Goal: Task Accomplishment & Management: Manage account settings

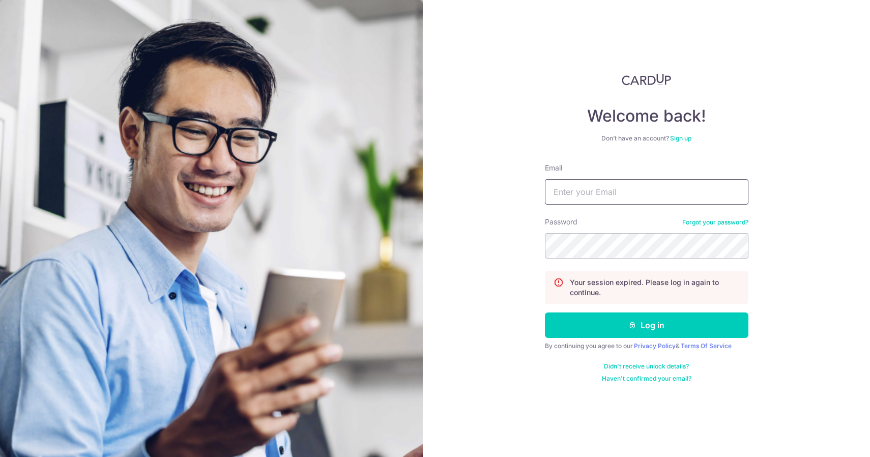
type input "[EMAIL_ADDRESS][DOMAIN_NAME]"
click at [646, 325] on button "Log in" at bounding box center [646, 324] width 203 height 25
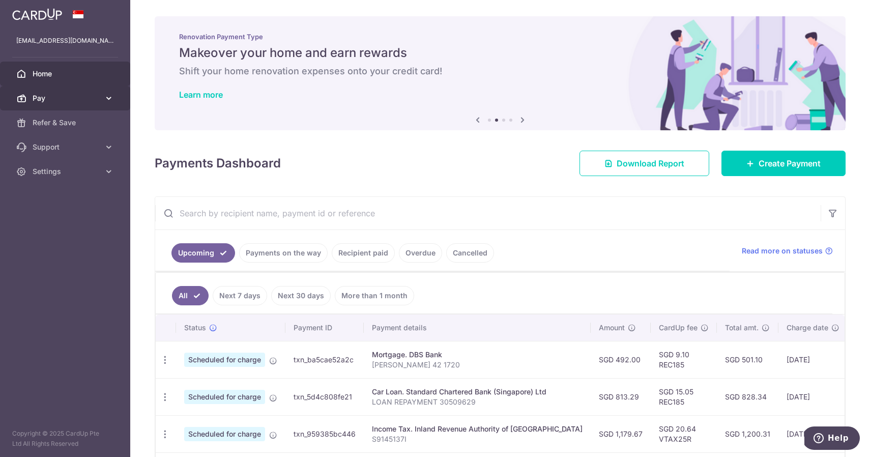
click at [85, 99] on span "Pay" at bounding box center [66, 98] width 67 height 10
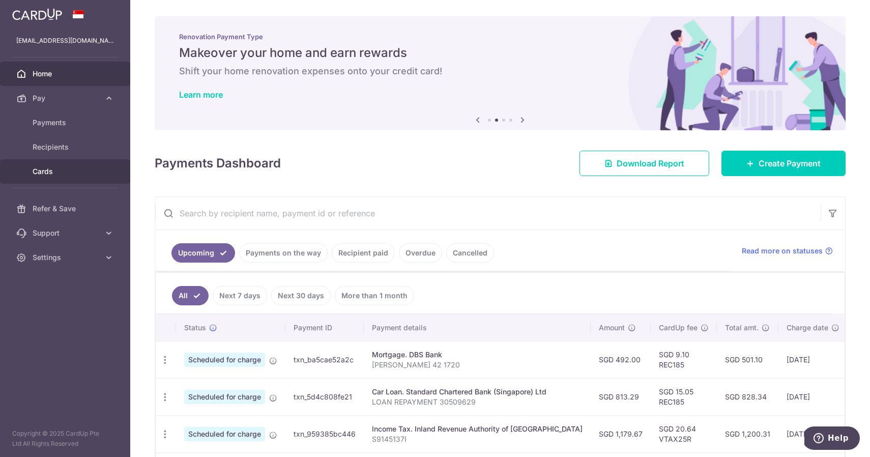
click at [76, 170] on span "Cards" at bounding box center [66, 171] width 67 height 10
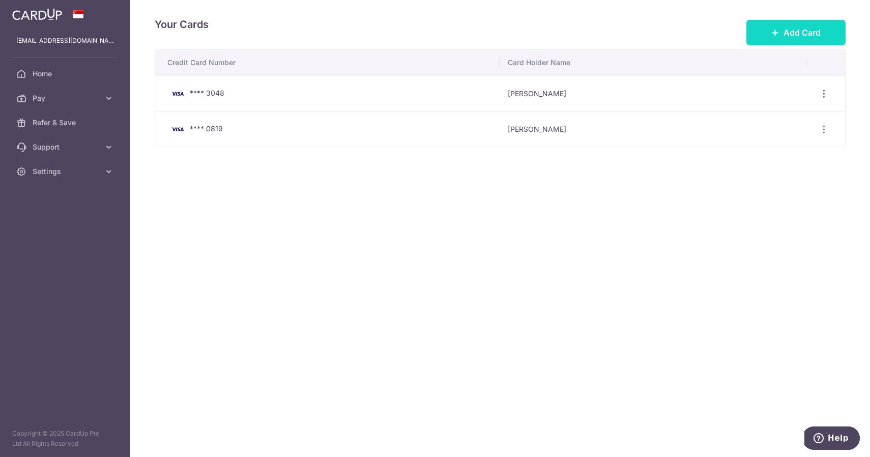
click at [778, 32] on icon at bounding box center [775, 32] width 8 height 8
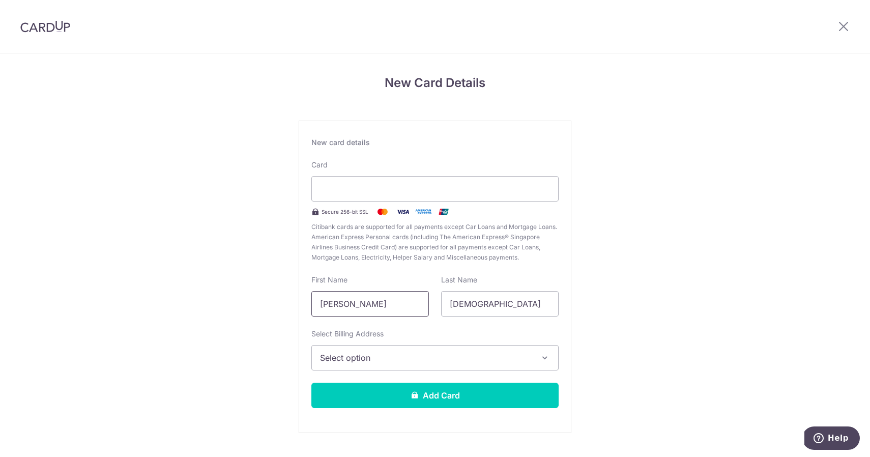
click at [408, 304] on input "[PERSON_NAME]" at bounding box center [370, 303] width 118 height 25
type input "Arjunan"
click at [387, 361] on span "Select option" at bounding box center [426, 358] width 212 height 12
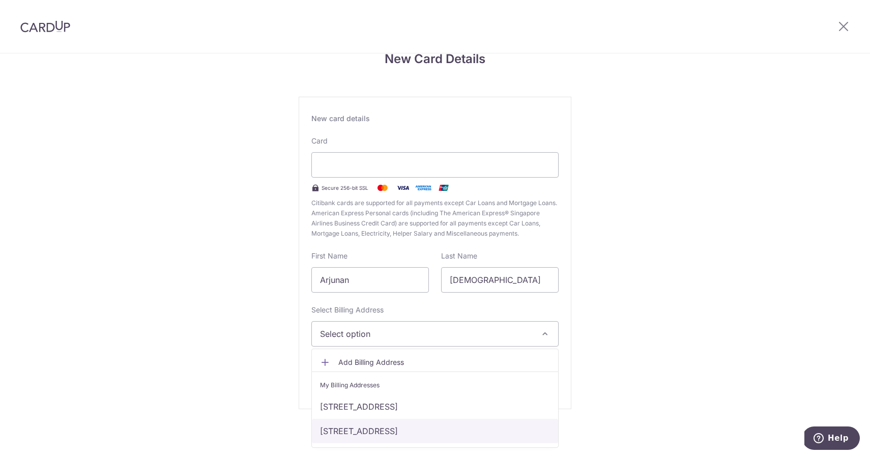
scroll to position [24, 0]
click at [375, 427] on link "[STREET_ADDRESS]" at bounding box center [435, 431] width 246 height 24
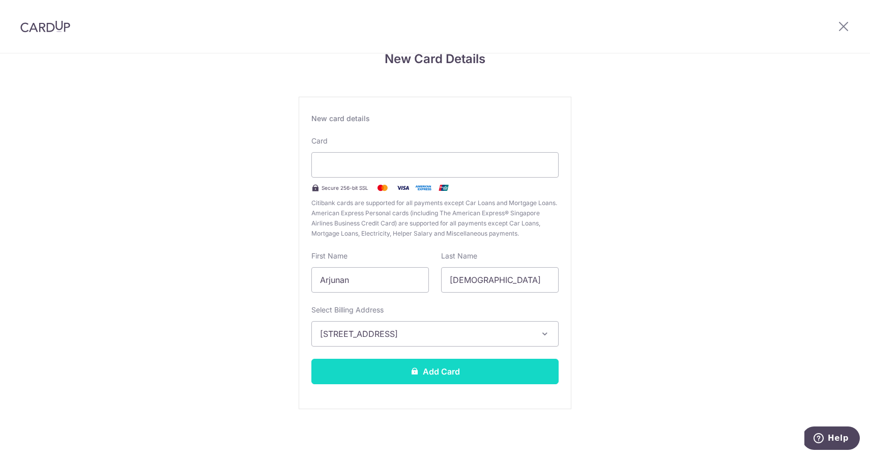
click at [459, 380] on button "Add Card" at bounding box center [434, 371] width 247 height 25
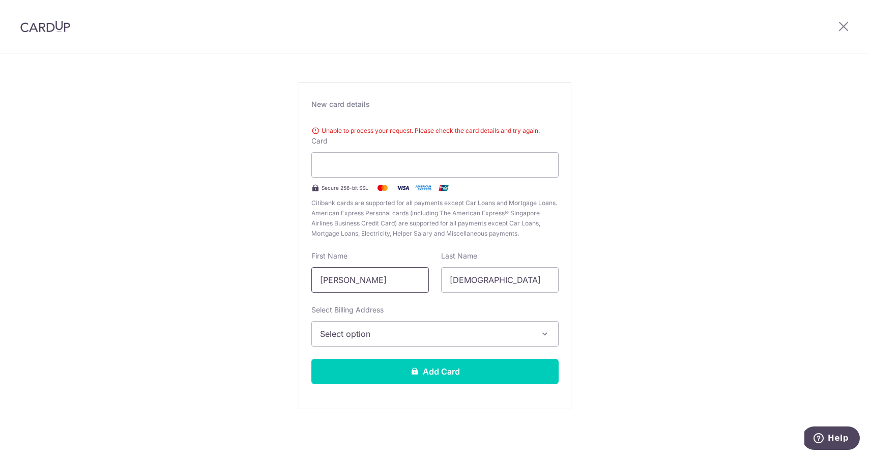
click at [386, 285] on input "[PERSON_NAME]" at bounding box center [370, 279] width 118 height 25
drag, startPoint x: 353, startPoint y: 285, endPoint x: 552, endPoint y: 279, distance: 199.5
click at [528, 279] on div "First Name Arjunan Muthu Last Name Kumaran" at bounding box center [434, 272] width 259 height 42
type input "Arjunan"
click at [439, 342] on button "Select option" at bounding box center [434, 333] width 247 height 25
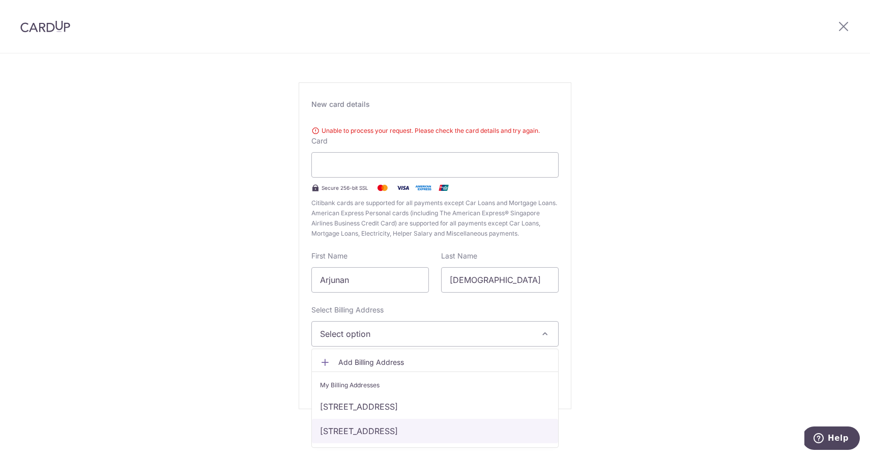
click at [375, 426] on link "[STREET_ADDRESS]" at bounding box center [435, 431] width 246 height 24
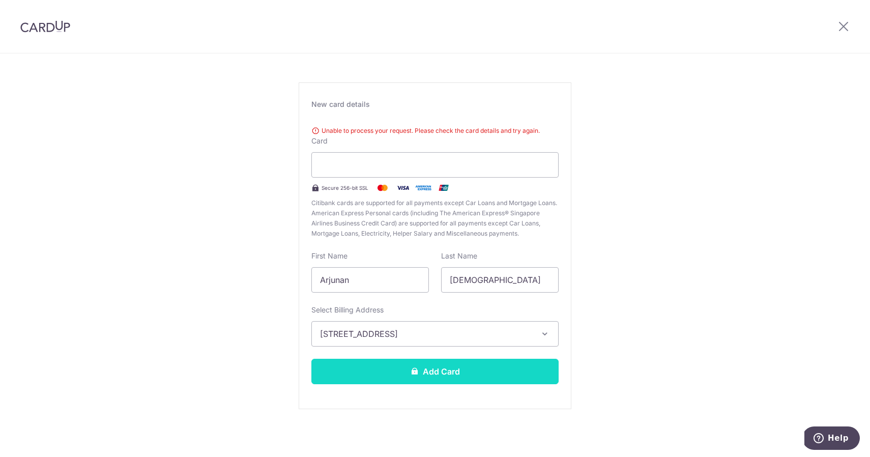
click at [384, 366] on button "Add Card" at bounding box center [434, 371] width 247 height 25
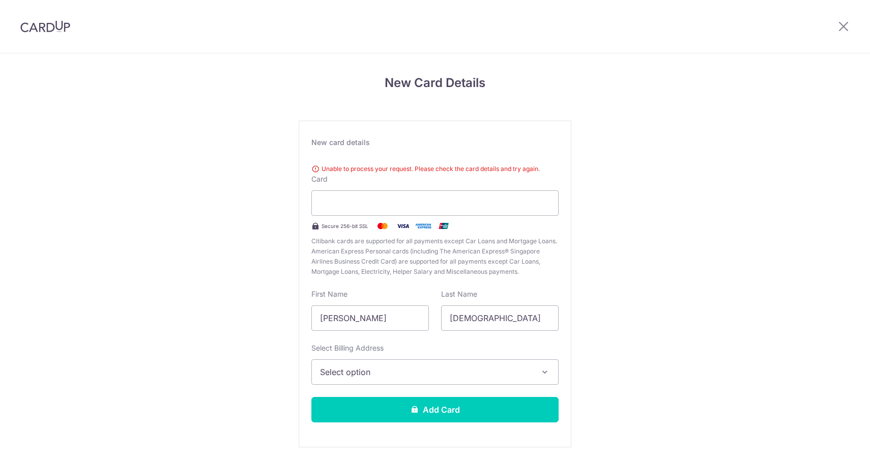
scroll to position [38, 0]
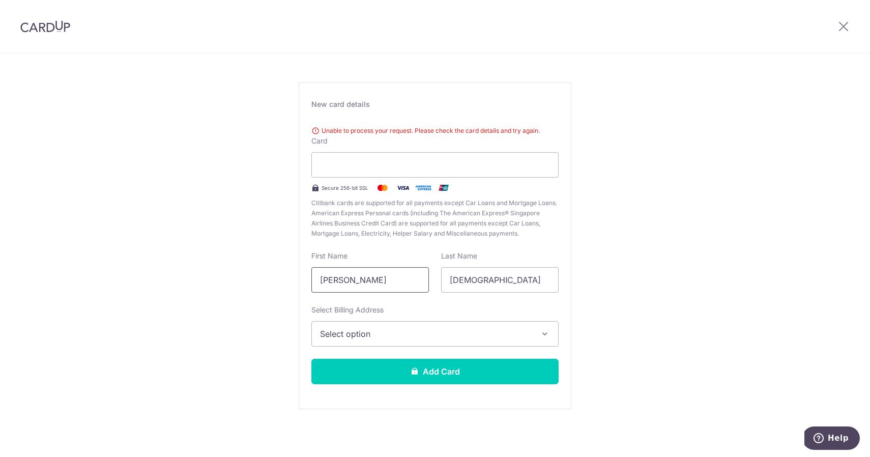
click at [347, 281] on input "[PERSON_NAME]" at bounding box center [370, 279] width 118 height 25
drag, startPoint x: 352, startPoint y: 279, endPoint x: 506, endPoint y: 278, distance: 153.6
click at [498, 278] on div "First Name Arjunan Muthu Last Name Kumaran" at bounding box center [434, 272] width 259 height 42
type input "Arjunan"
click at [398, 341] on button "Select option" at bounding box center [434, 333] width 247 height 25
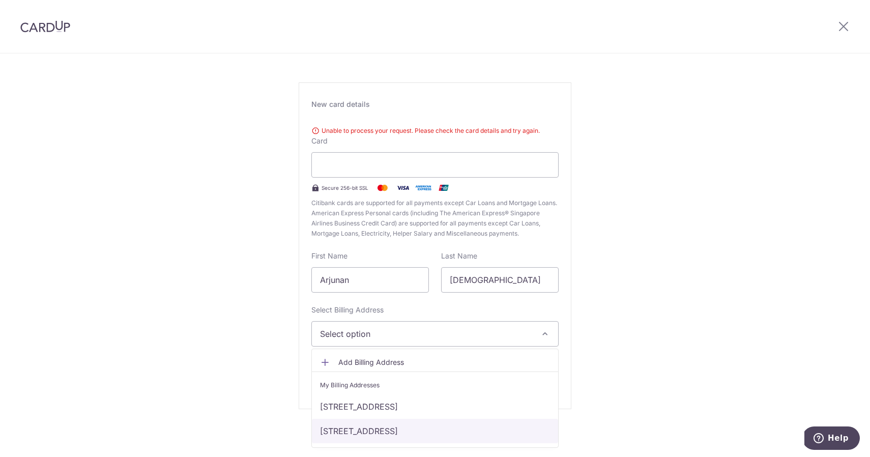
click at [373, 429] on link "624A PUNGGOL CENTRAL #10-304, Singapore, Singapore-821624" at bounding box center [435, 431] width 246 height 24
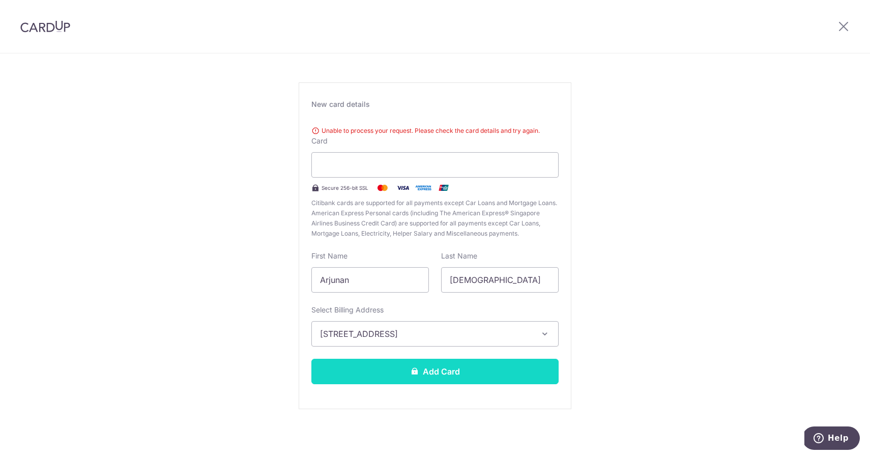
click at [385, 371] on button "Add Card" at bounding box center [434, 371] width 247 height 25
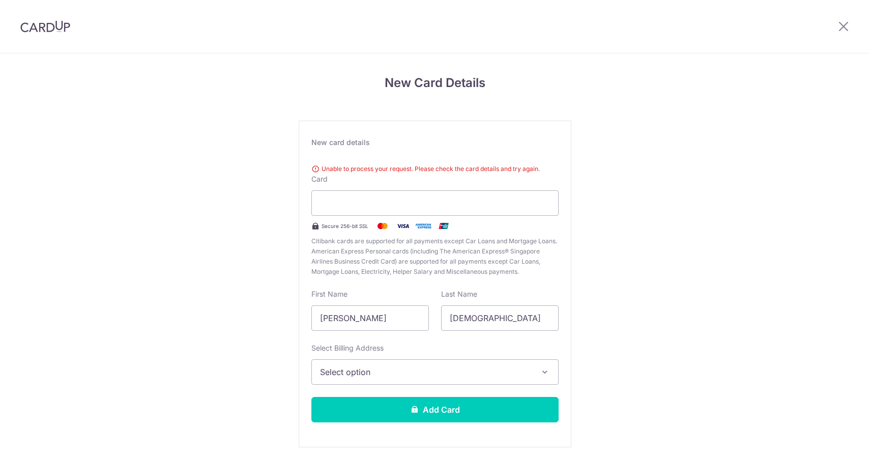
scroll to position [38, 0]
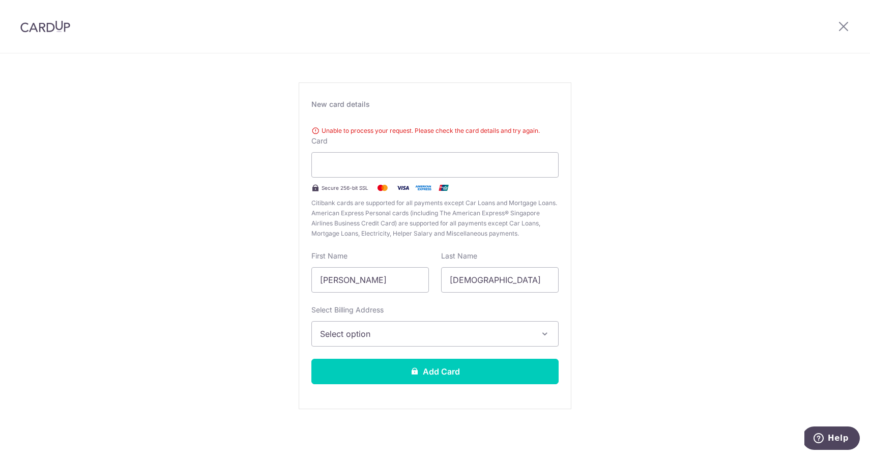
click at [67, 30] on img at bounding box center [45, 26] width 50 height 12
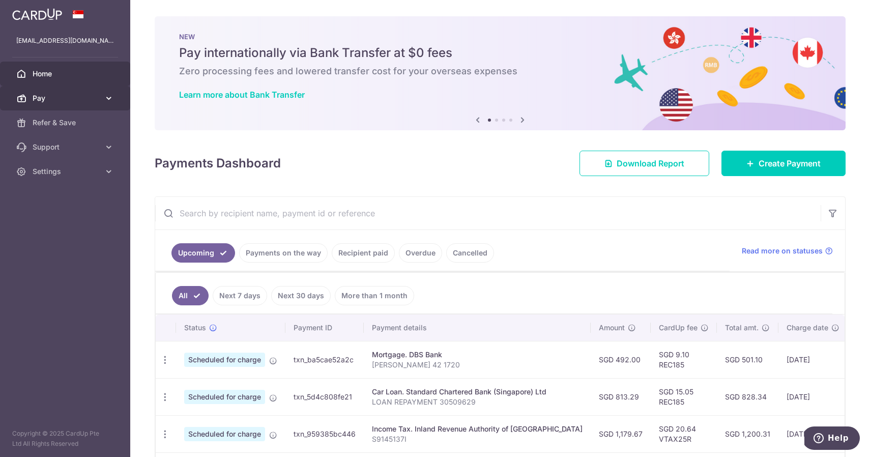
click at [79, 93] on span "Pay" at bounding box center [66, 98] width 67 height 10
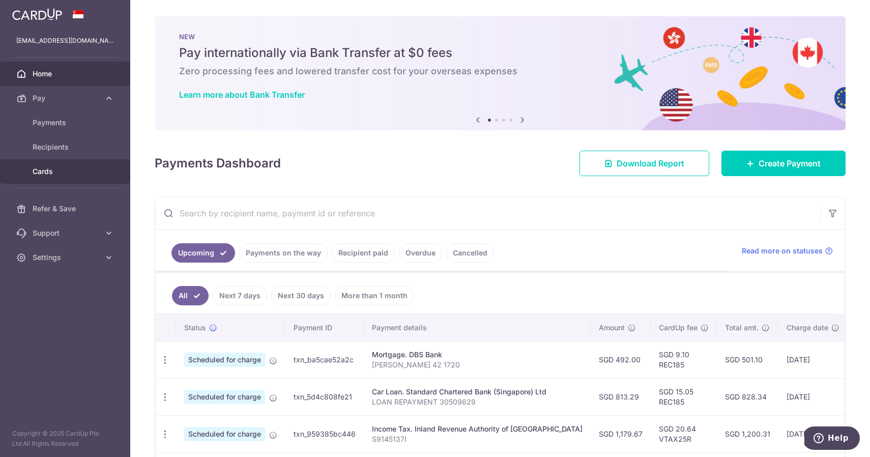
click at [94, 165] on link "Cards" at bounding box center [65, 171] width 130 height 24
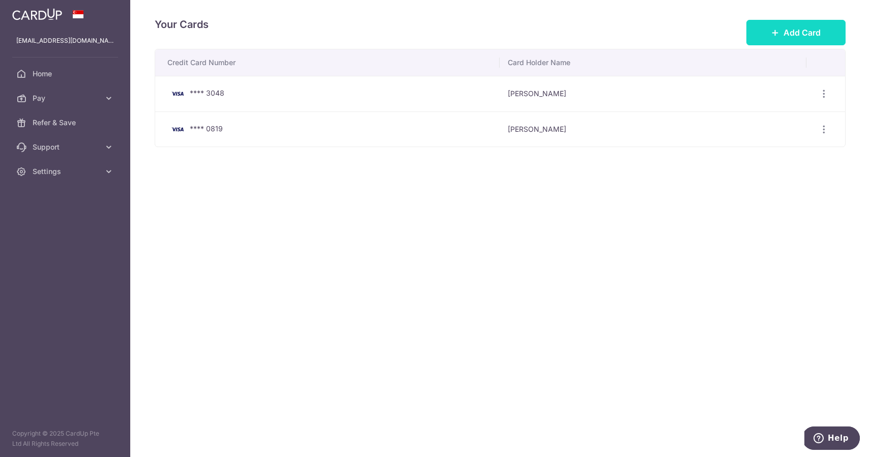
click at [796, 27] on span "Add Card" at bounding box center [801, 32] width 37 height 12
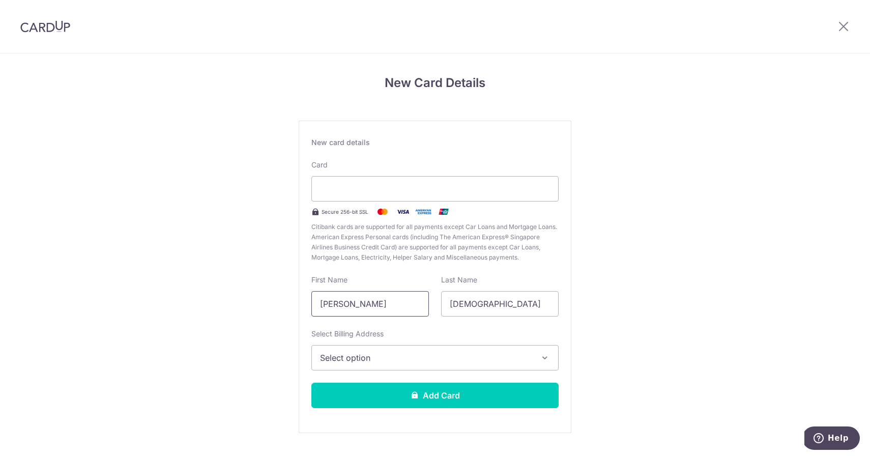
drag, startPoint x: 353, startPoint y: 304, endPoint x: 566, endPoint y: 322, distance: 213.9
click at [553, 319] on div "New card details Card Secure 256-bit SSL Citibank cards are supported for all p…" at bounding box center [435, 277] width 273 height 312
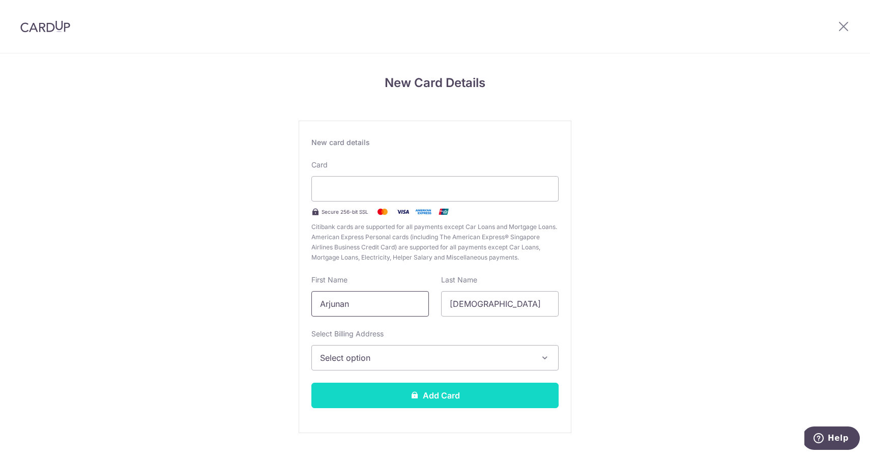
type input "Arjunan"
click at [440, 393] on button "Add Card" at bounding box center [434, 395] width 247 height 25
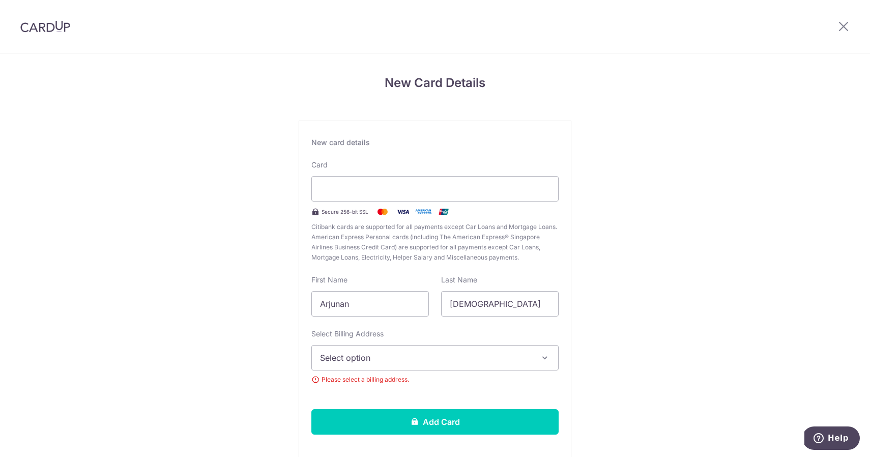
click at [410, 357] on span "Select option" at bounding box center [426, 358] width 212 height 12
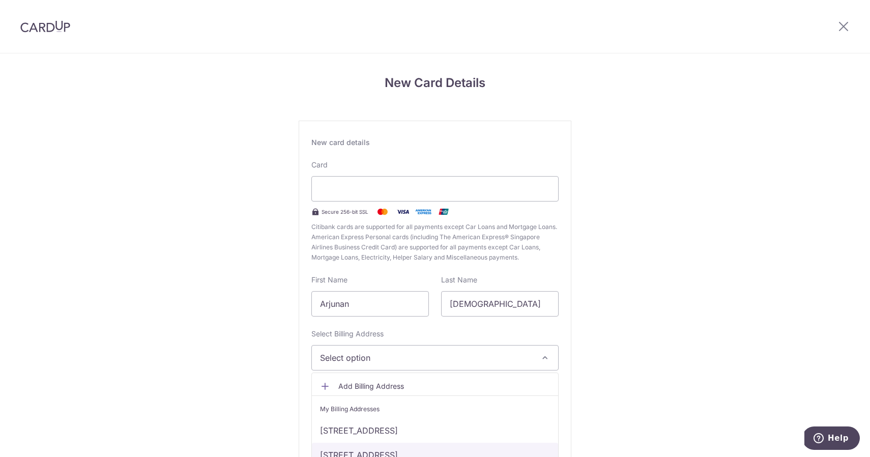
click at [374, 448] on link "[STREET_ADDRESS]" at bounding box center [435, 455] width 246 height 24
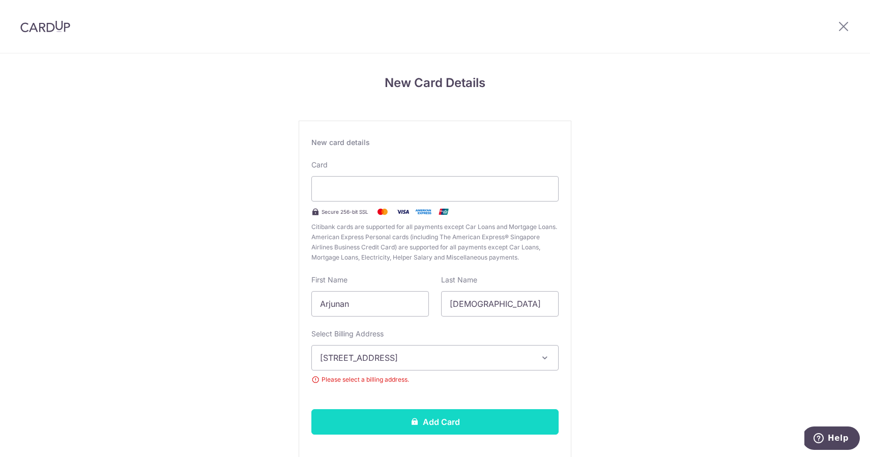
click at [445, 430] on button "Add Card" at bounding box center [434, 421] width 247 height 25
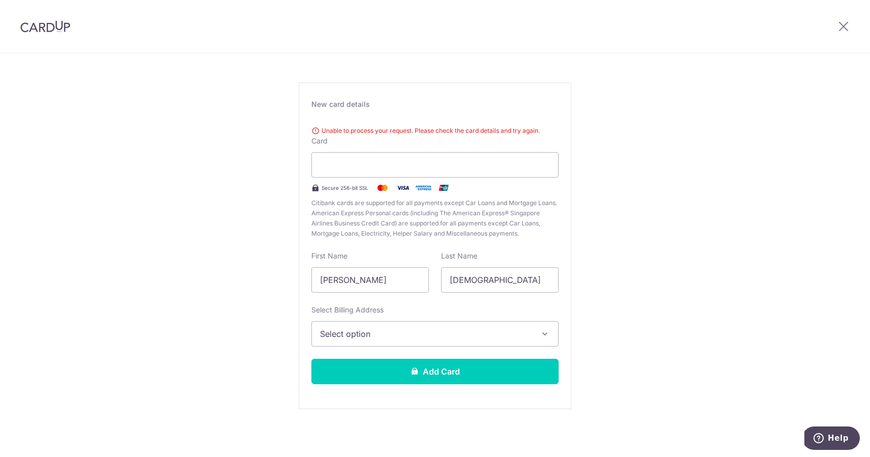
click at [32, 22] on img at bounding box center [45, 26] width 50 height 12
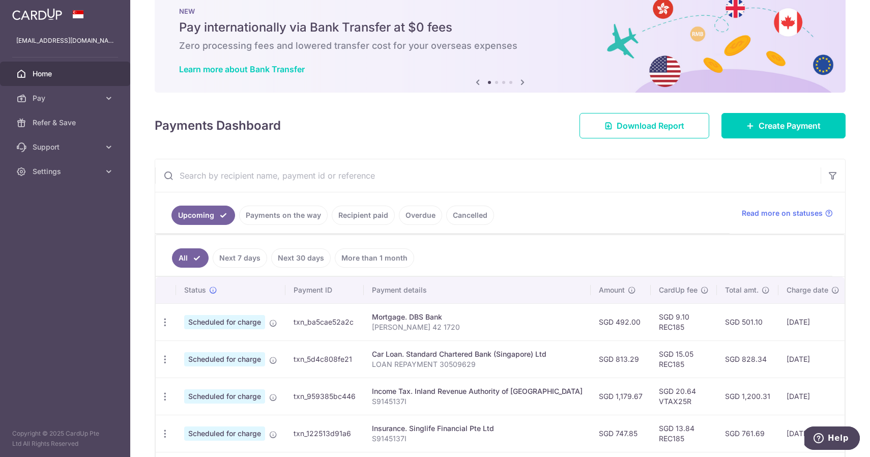
scroll to position [33, 0]
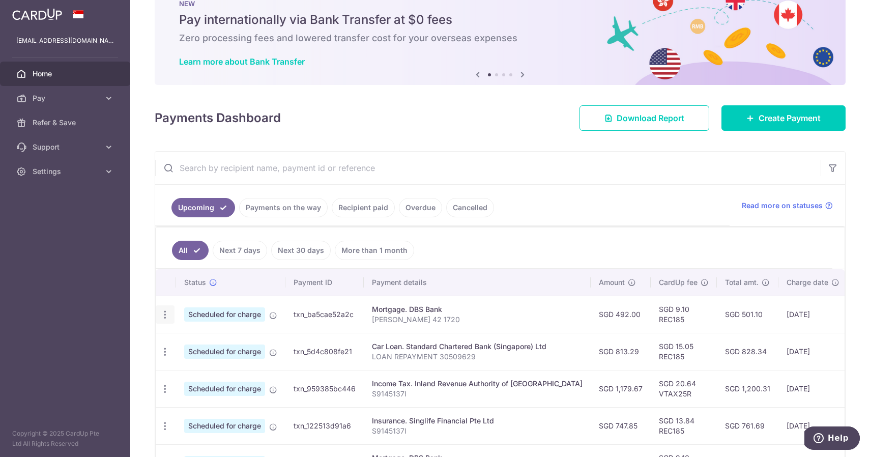
click at [168, 308] on div "Update payment Cancel payment Upload doc" at bounding box center [165, 314] width 19 height 19
click at [166, 314] on icon "button" at bounding box center [165, 314] width 11 height 11
click at [193, 342] on span "Update payment" at bounding box center [219, 342] width 69 height 12
radio input "true"
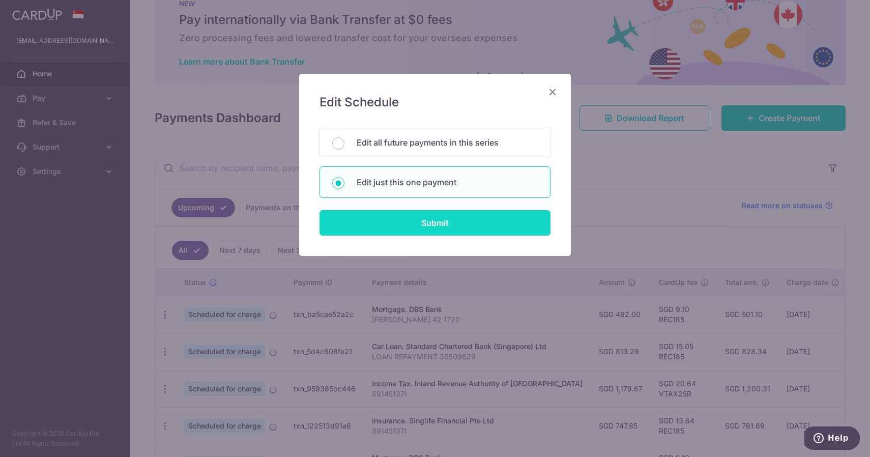
click at [412, 223] on input "Submit" at bounding box center [434, 222] width 231 height 25
radio input "true"
type input "492.00"
type input "[DATE]"
type input "[PERSON_NAME] 42 1720"
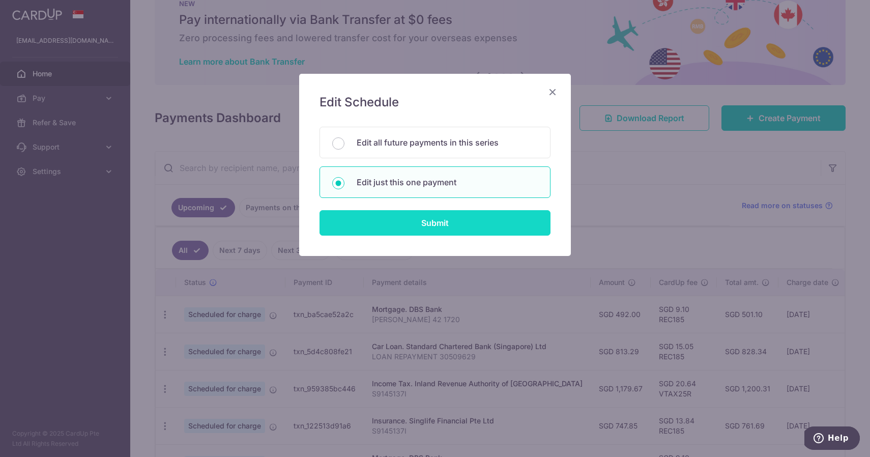
type input "REC185"
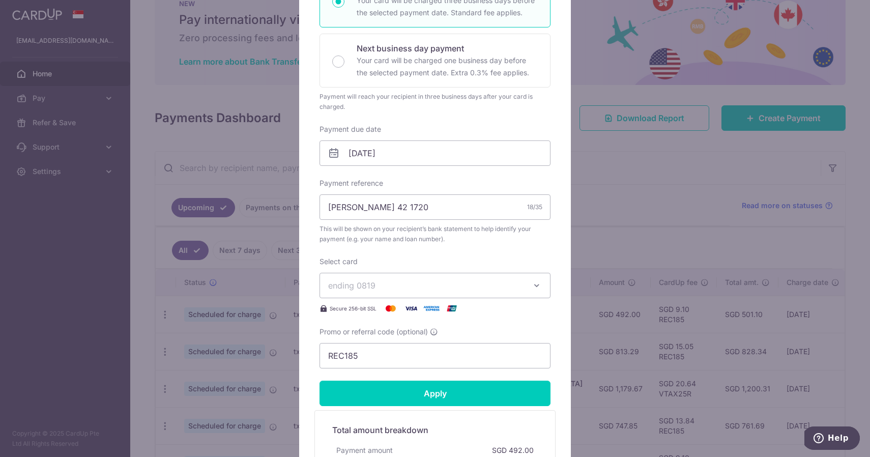
scroll to position [220, 0]
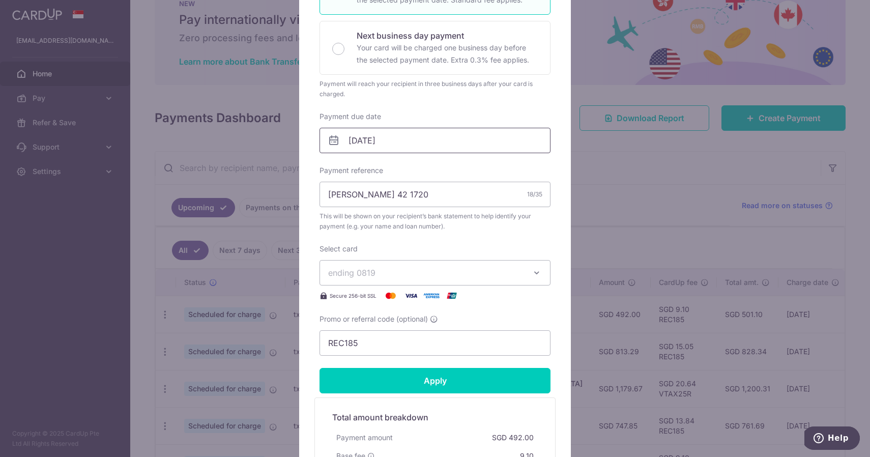
click at [378, 131] on input "19/09/2025" at bounding box center [434, 140] width 231 height 25
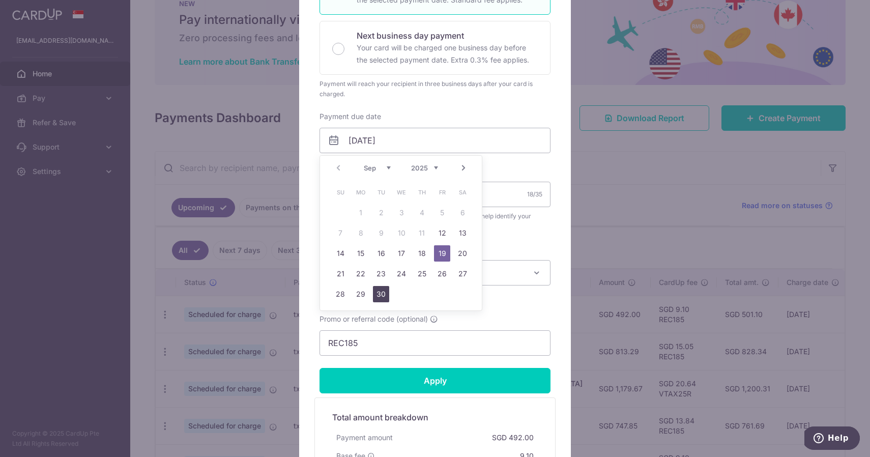
click at [385, 293] on link "30" at bounding box center [381, 294] width 16 height 16
type input "[DATE]"
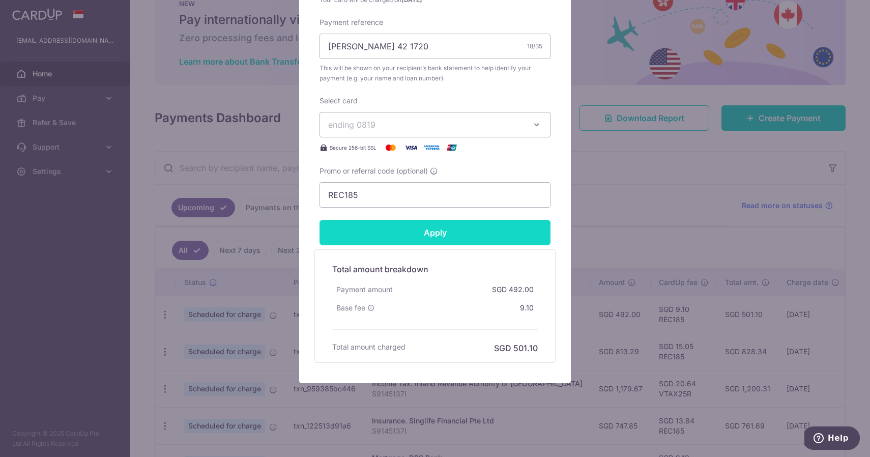
scroll to position [382, 0]
click at [393, 221] on input "Apply" at bounding box center [434, 232] width 231 height 25
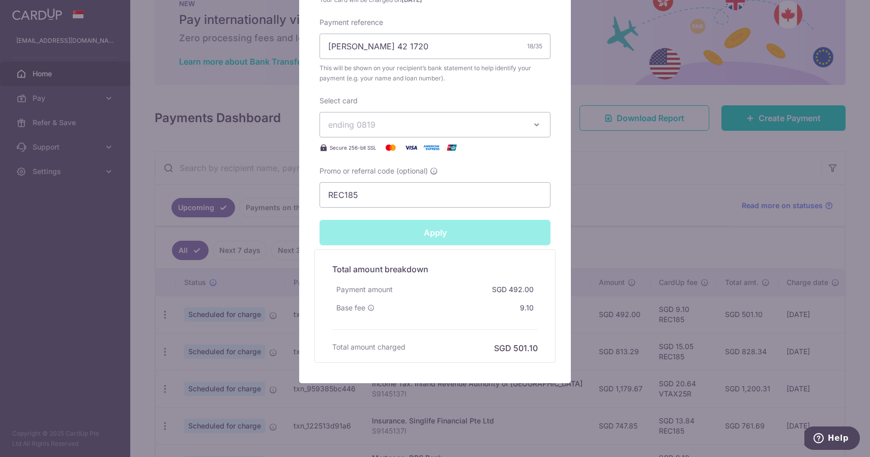
type input "Successfully Applied"
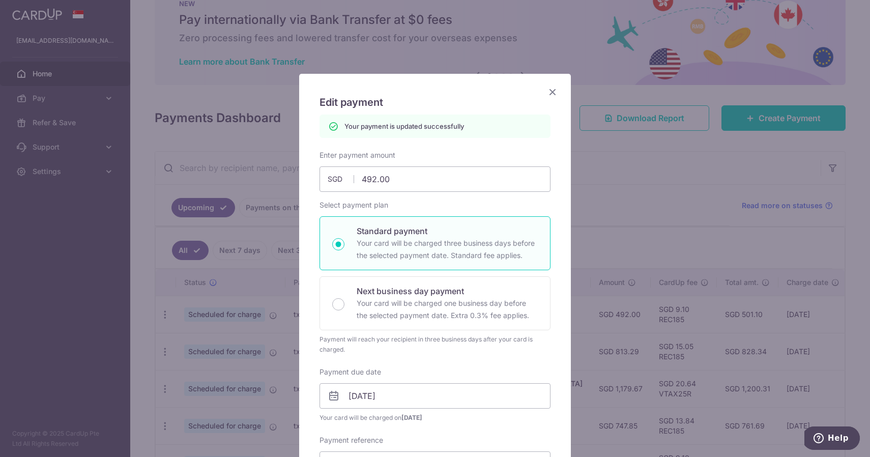
scroll to position [0, 0]
click at [546, 85] on div "Edit payment By clicking apply, you will make changes to all payments to DBS Ba…" at bounding box center [435, 437] width 272 height 727
click at [550, 89] on icon "Close" at bounding box center [552, 91] width 12 height 13
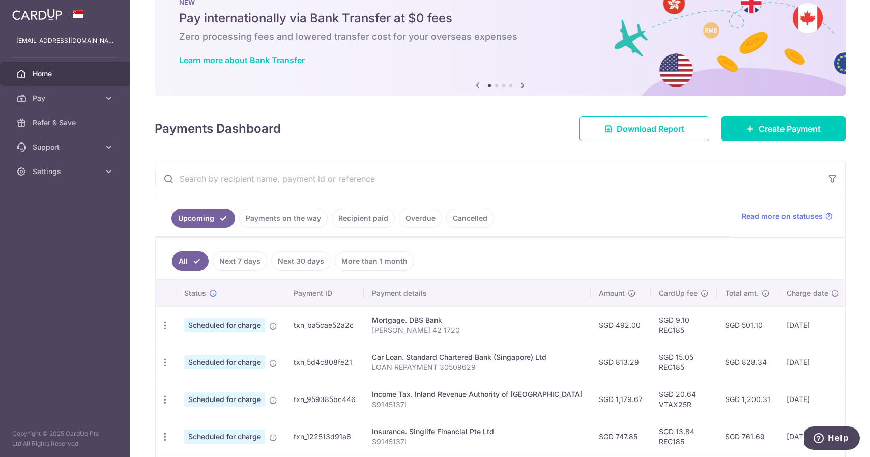
scroll to position [39, 0]
